Goal: Check status: Check status

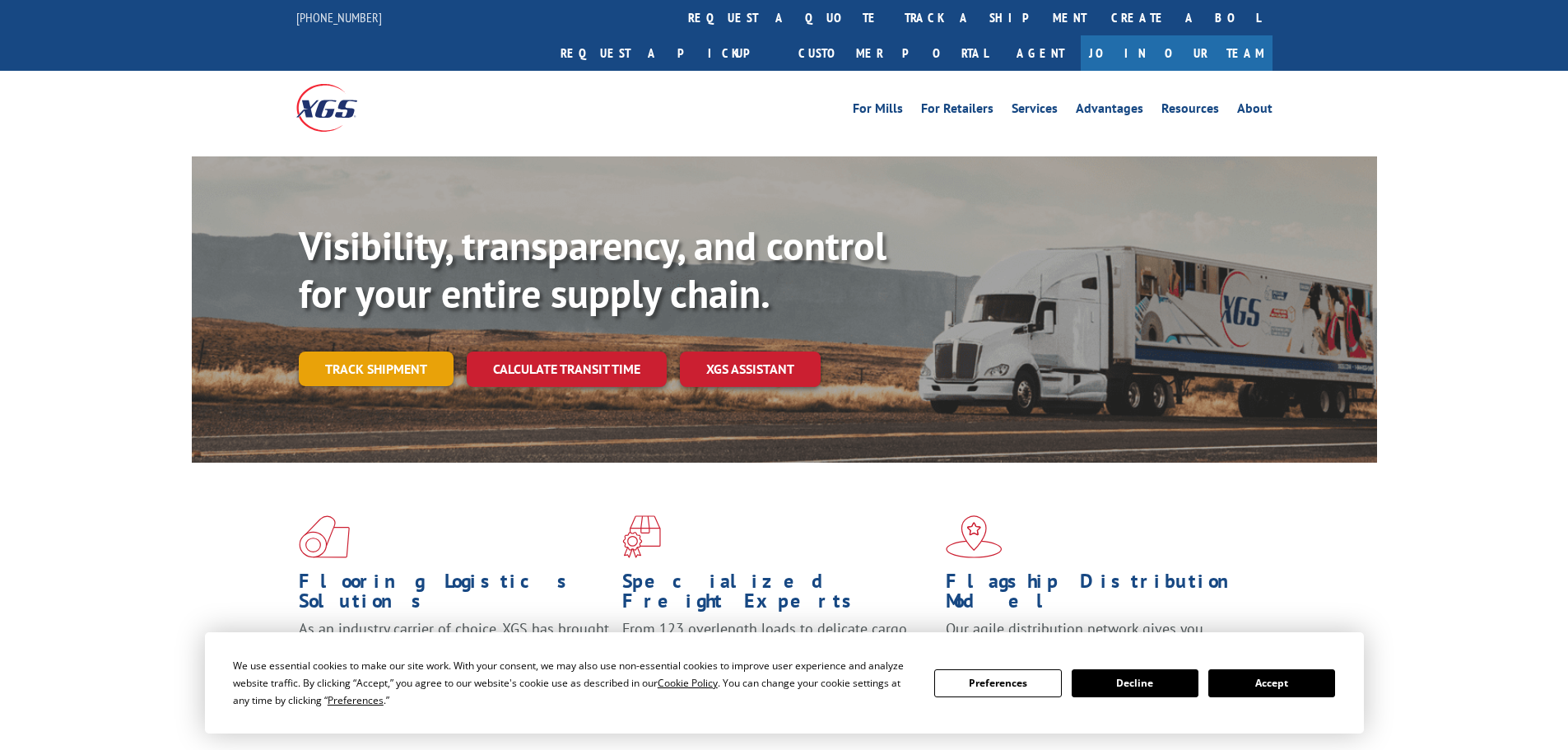
click at [406, 351] on link "Track shipment" at bounding box center [376, 368] width 155 height 35
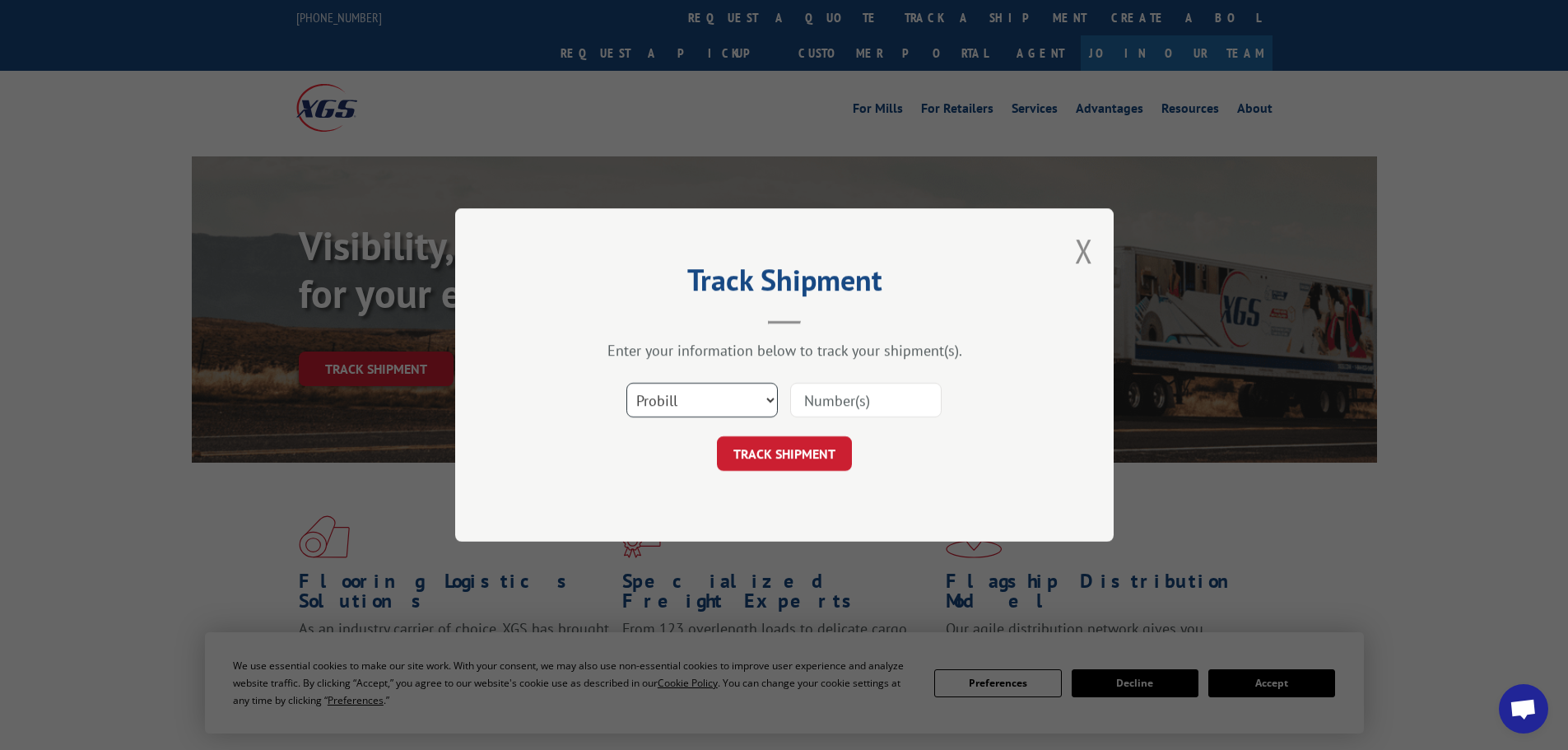
click at [709, 391] on select "Select category... Probill BOL PO" at bounding box center [702, 400] width 152 height 35
select select "bol"
click at [626, 383] on select "Select category... Probill BOL PO" at bounding box center [702, 400] width 152 height 35
click at [833, 407] on input at bounding box center [865, 400] width 152 height 35
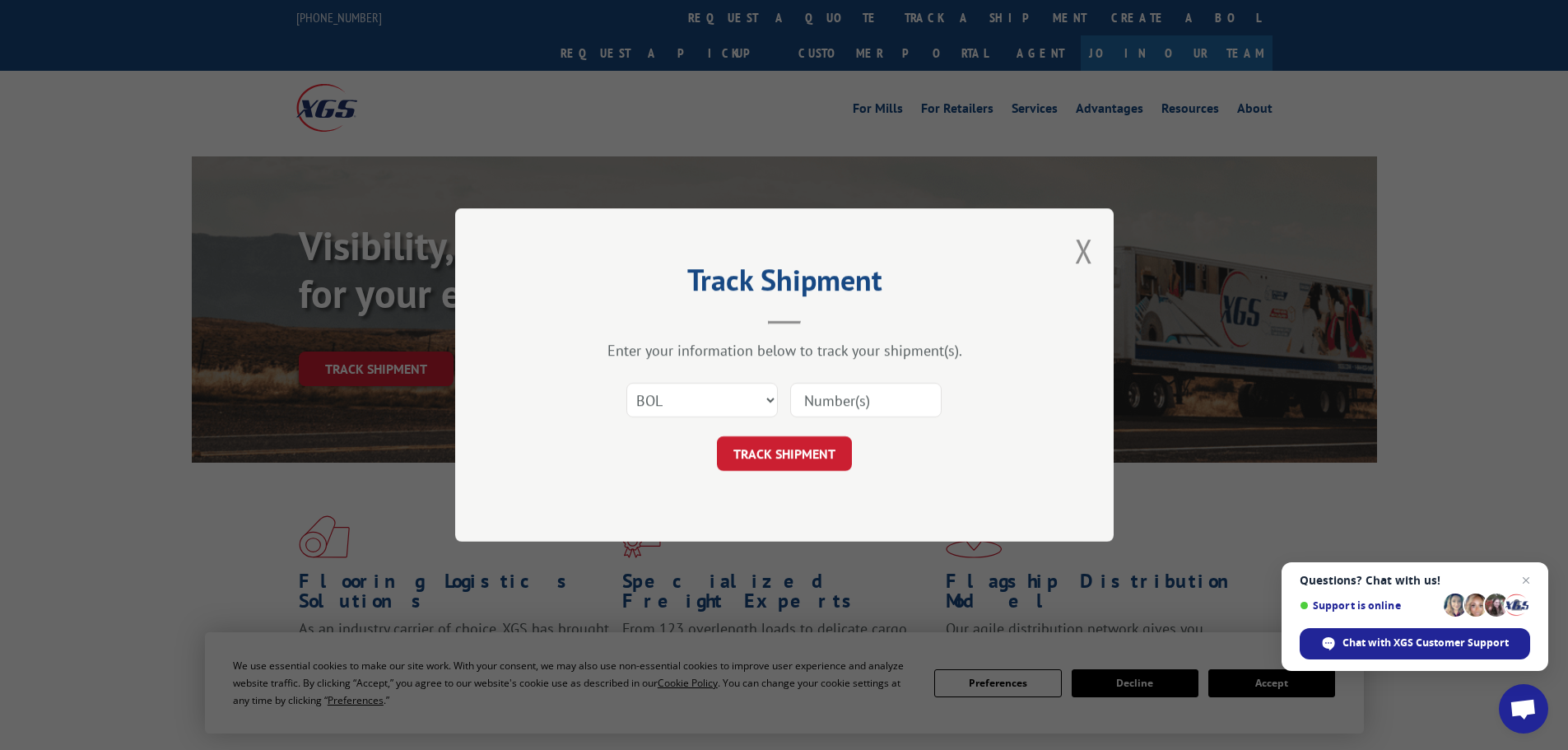
paste input "5301018"
type input "5301018"
click at [772, 441] on button "TRACK SHIPMENT" at bounding box center [784, 453] width 135 height 35
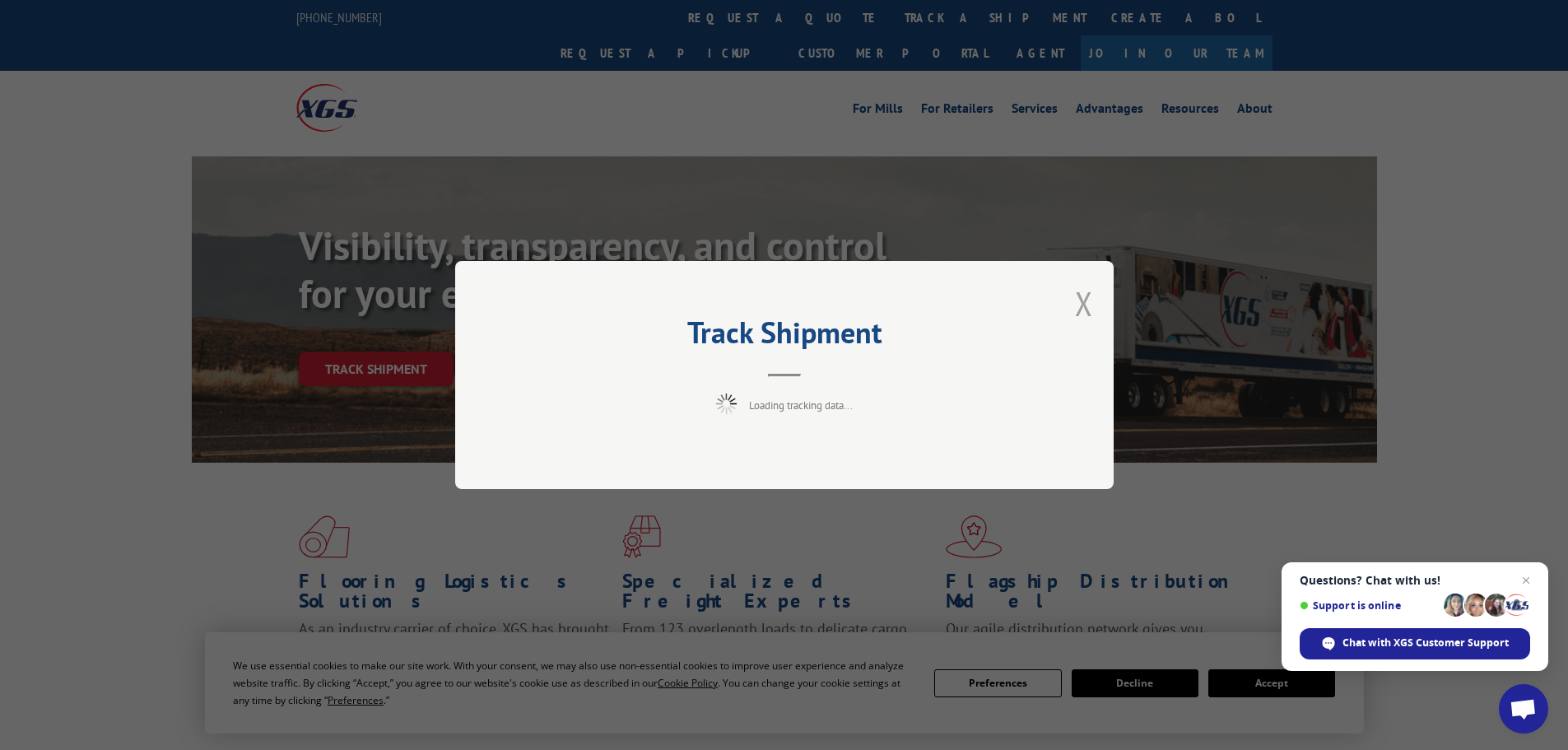
drag, startPoint x: 1080, startPoint y: 306, endPoint x: 1095, endPoint y: 263, distance: 45.5
click at [1086, 290] on button "Close modal" at bounding box center [1084, 304] width 18 height 44
